Goal: Navigation & Orientation: Find specific page/section

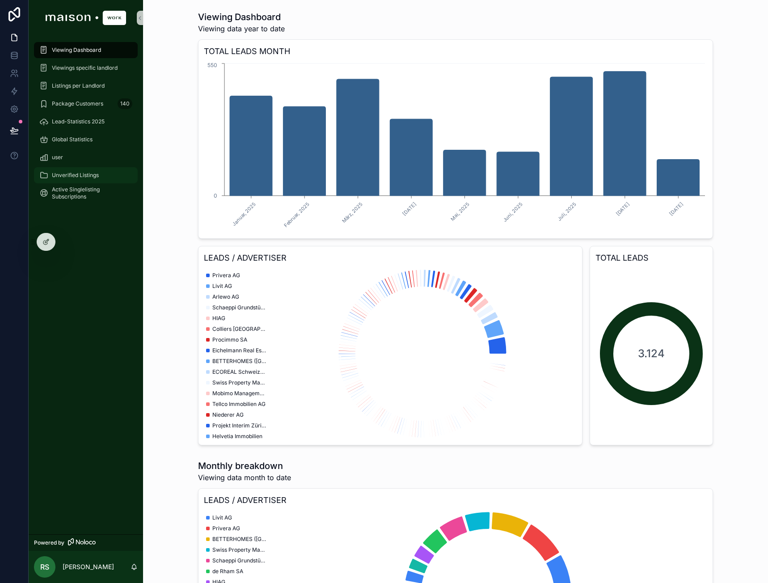
click at [53, 181] on div "Unverified Listings" at bounding box center [85, 175] width 93 height 14
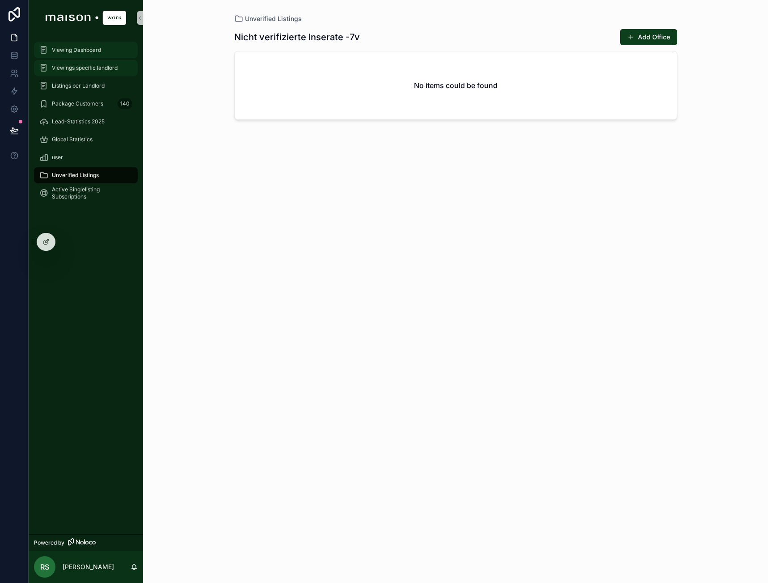
drag, startPoint x: 108, startPoint y: 60, endPoint x: 113, endPoint y: 47, distance: 14.9
click at [108, 60] on link "Viewings specific landlord" at bounding box center [86, 68] width 104 height 16
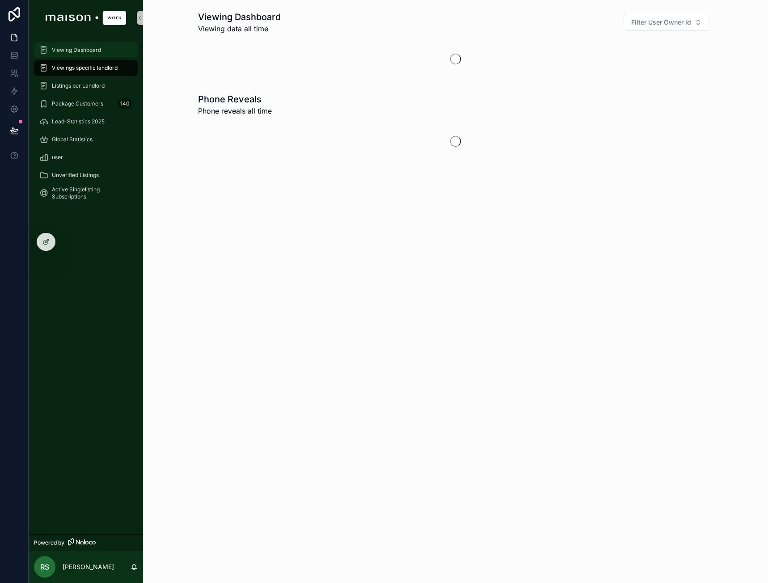
click at [114, 42] on link "Viewing Dashboard" at bounding box center [86, 50] width 104 height 16
